Goal: Information Seeking & Learning: Learn about a topic

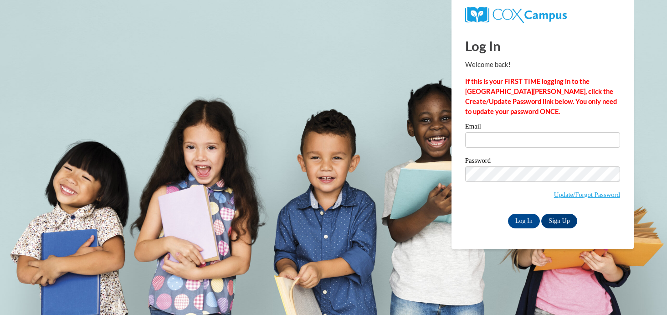
type input "[PERSON_NAME][EMAIL_ADDRESS][PERSON_NAME][DOMAIN_NAME]"
click at [516, 223] on input "Log In" at bounding box center [524, 221] width 32 height 15
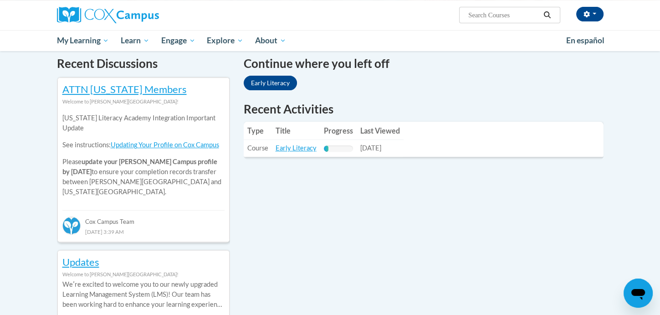
scroll to position [279, 0]
click at [293, 146] on link "Early Literacy" at bounding box center [296, 148] width 41 height 8
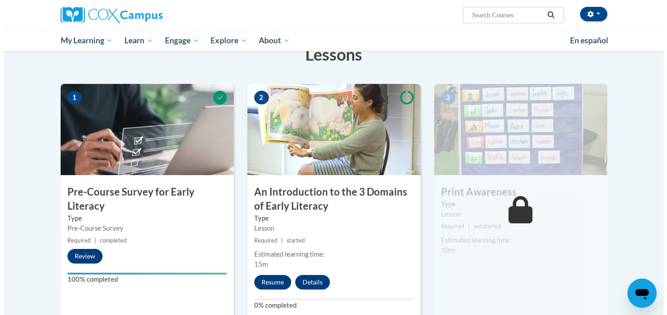
scroll to position [154, 0]
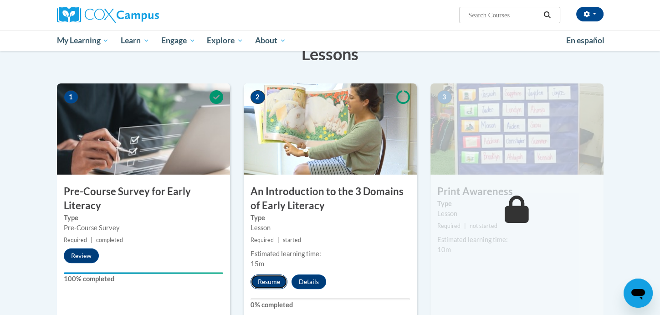
click at [266, 278] on button "Resume" at bounding box center [269, 281] width 37 height 15
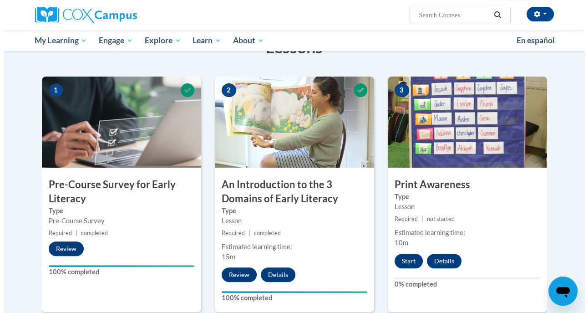
scroll to position [162, 0]
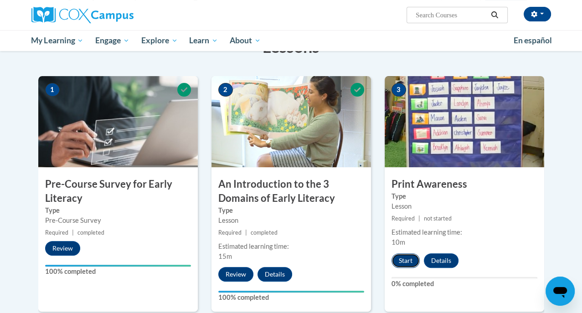
click at [414, 257] on button "Start" at bounding box center [405, 260] width 28 height 15
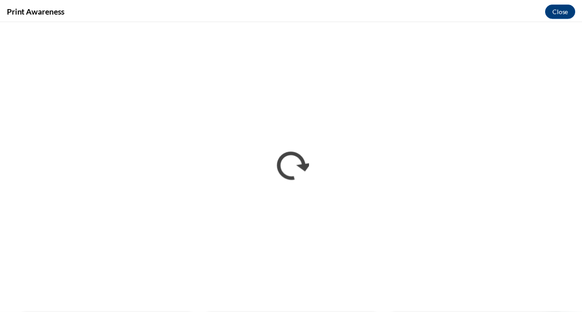
scroll to position [0, 0]
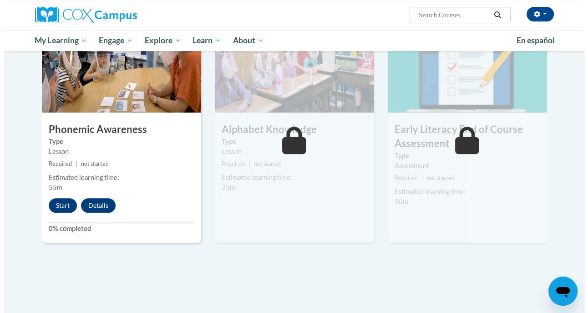
scroll to position [474, 0]
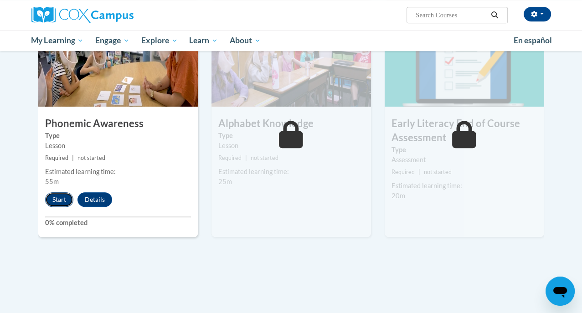
click at [45, 199] on button "Start" at bounding box center [59, 199] width 28 height 15
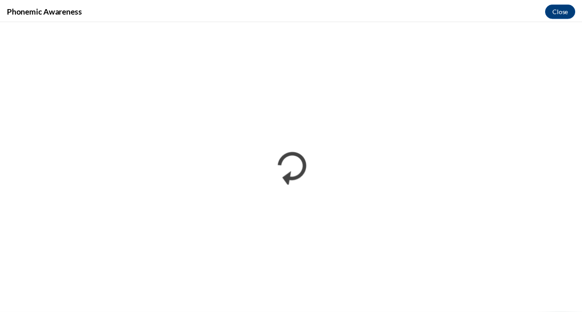
scroll to position [0, 0]
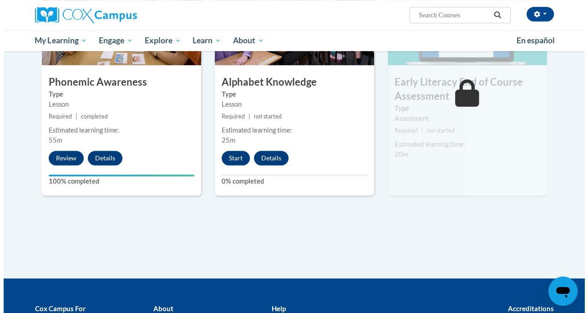
scroll to position [516, 0]
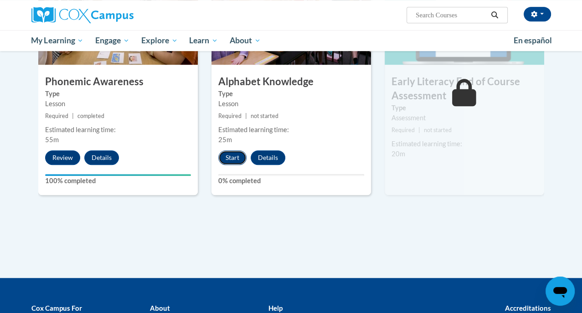
click at [220, 159] on button "Start" at bounding box center [232, 157] width 28 height 15
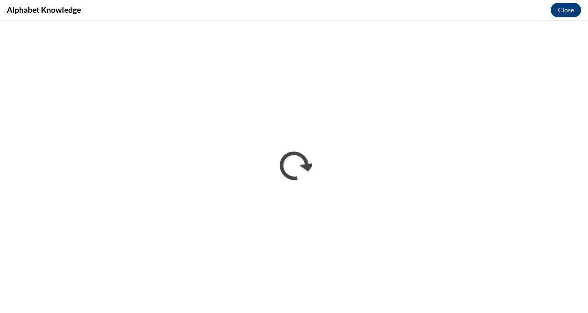
scroll to position [0, 0]
